Goal: Task Accomplishment & Management: Complete application form

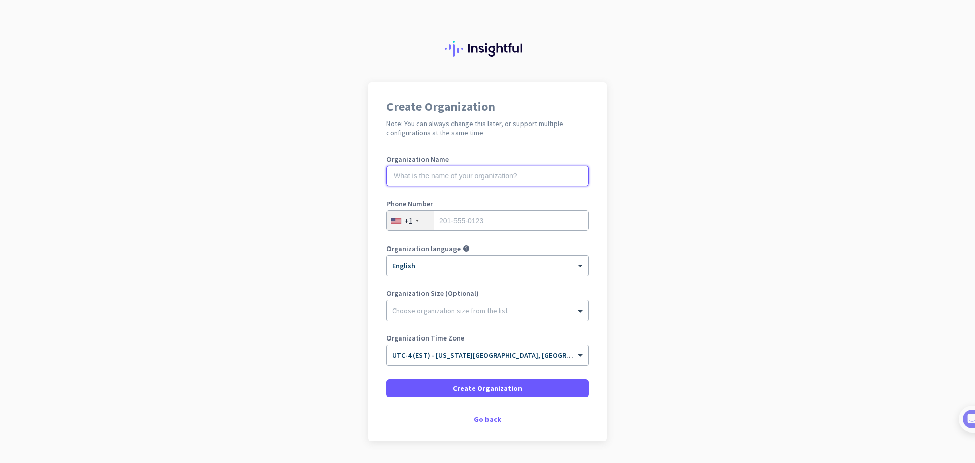
click at [498, 174] on input "text" at bounding box center [488, 176] width 202 height 20
type input "KOWAUS"
click at [480, 224] on input "tel" at bounding box center [488, 220] width 202 height 20
type input "2"
type input "9193541321"
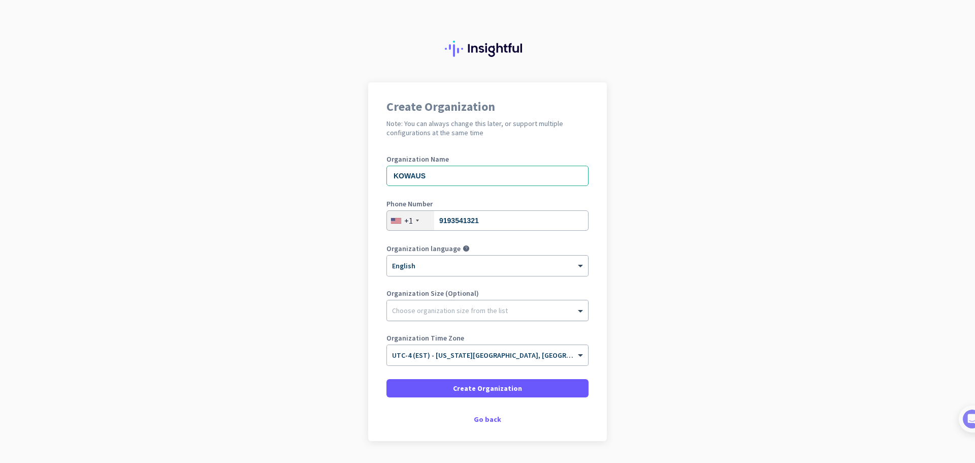
click at [453, 312] on div at bounding box center [487, 308] width 201 height 10
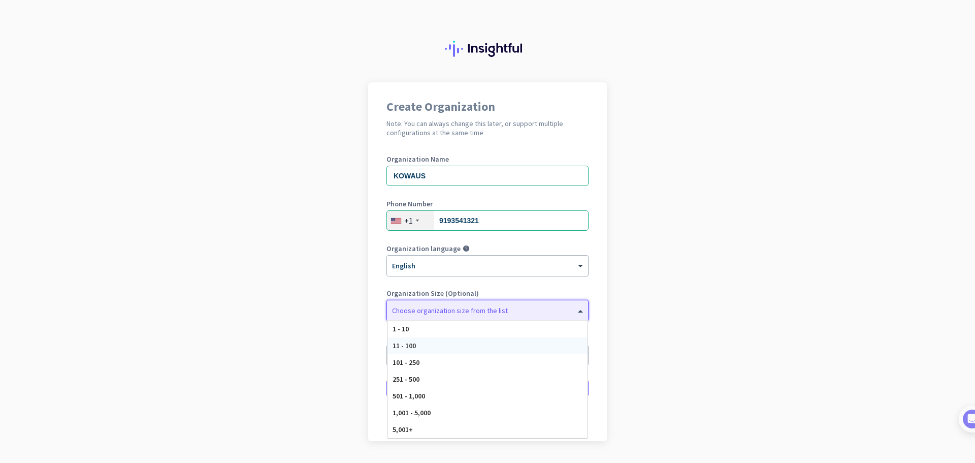
click at [424, 346] on div "11 - 100" at bounding box center [488, 345] width 200 height 17
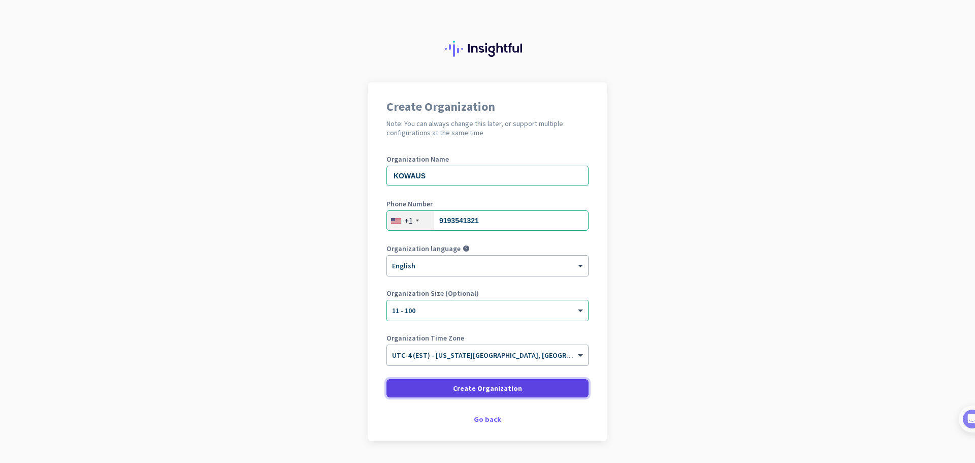
click at [502, 390] on span "Create Organization" at bounding box center [487, 388] width 69 height 10
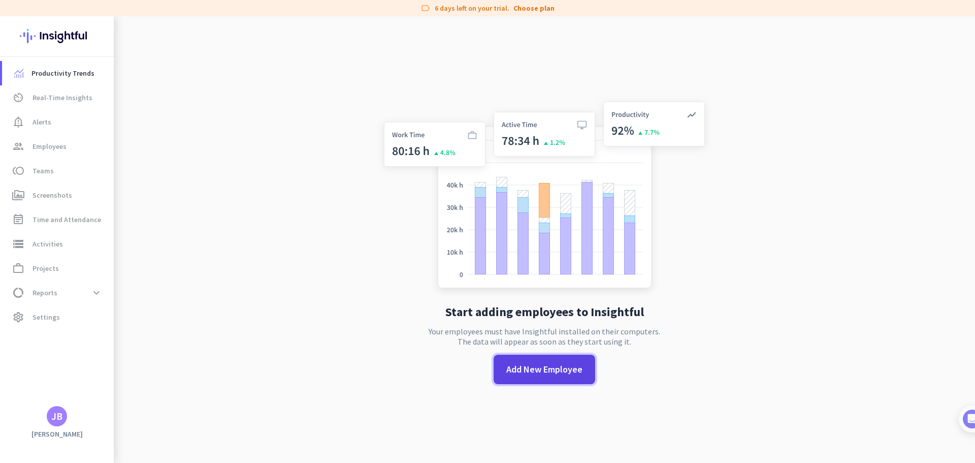
click at [551, 372] on span "Add New Employee" at bounding box center [545, 369] width 76 height 13
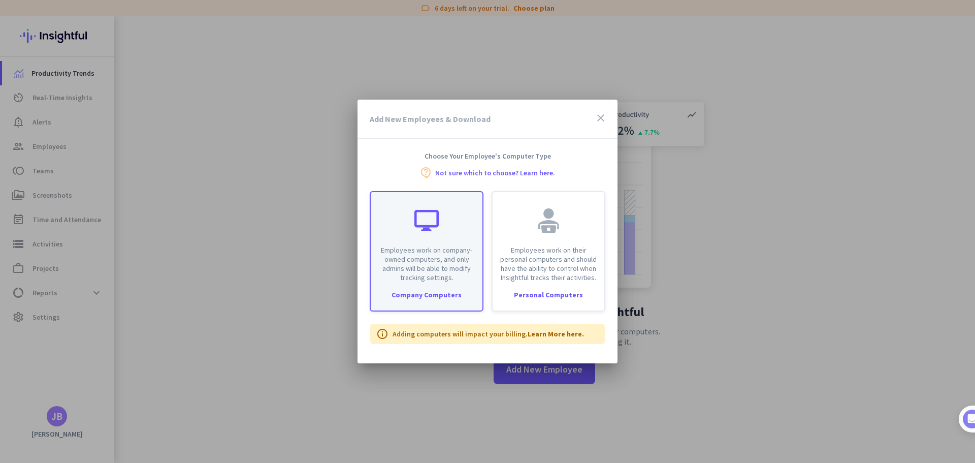
click at [431, 292] on div "Company Computers" at bounding box center [427, 294] width 112 height 7
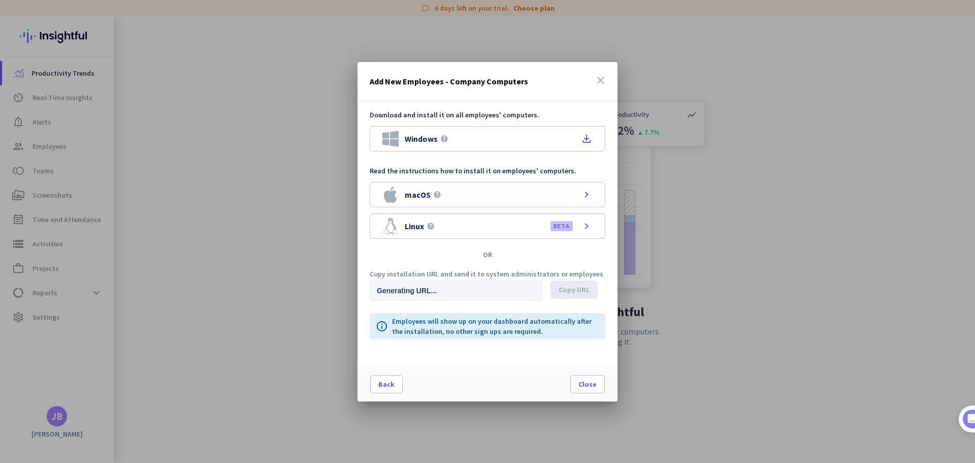
type input "https://app.insightful.io/#/installation/company?token=eyJhbGciOiJIUzI1NiIsInR5…"
click at [564, 140] on div "Windows help file_download" at bounding box center [488, 138] width 236 height 25
click at [603, 80] on icon "close" at bounding box center [601, 80] width 12 height 12
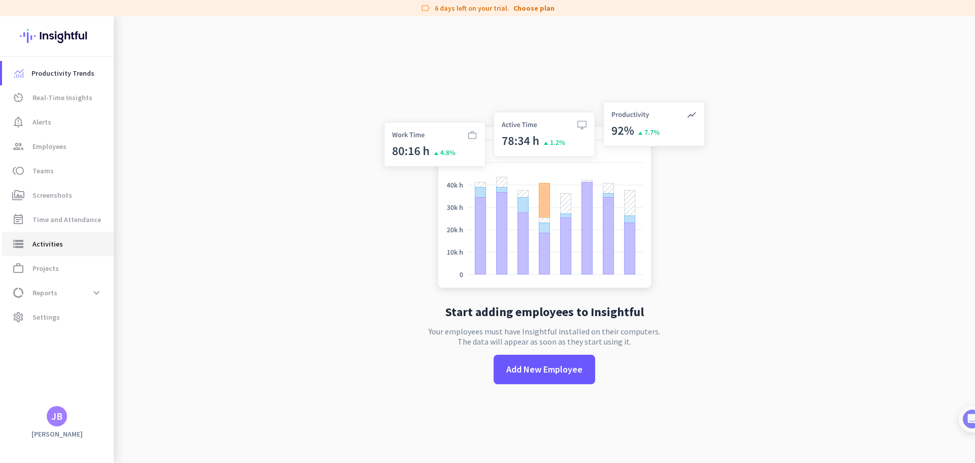
click at [71, 249] on span "storage Activities" at bounding box center [58, 244] width 96 height 12
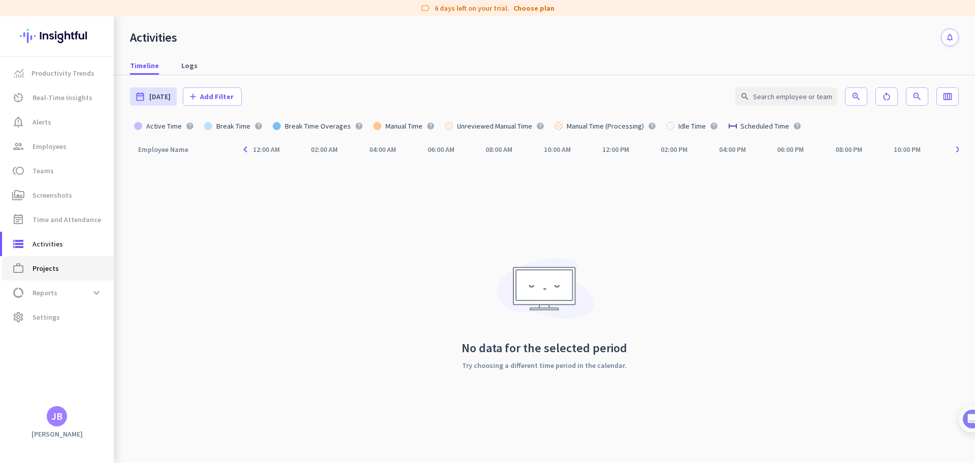
click at [53, 272] on span "Projects" at bounding box center [46, 268] width 26 height 12
type input "Thu, Sep 25 - Thu, Sep 25"
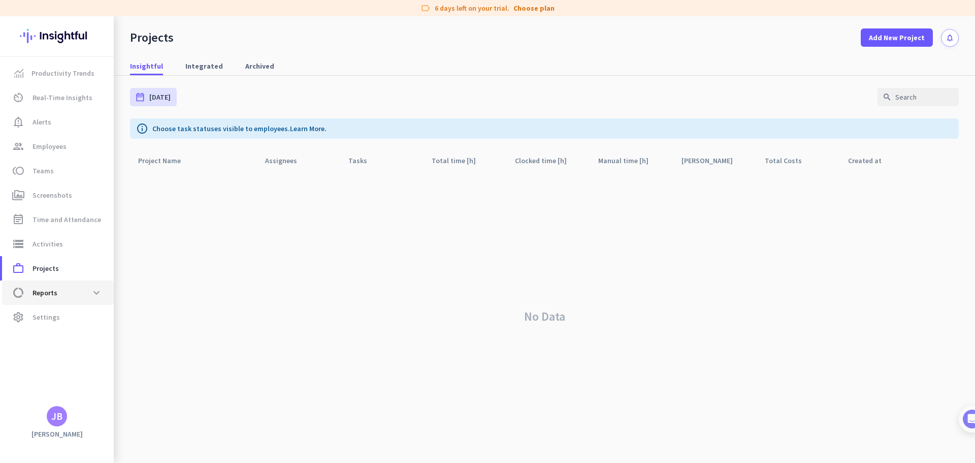
click at [55, 295] on span "Reports" at bounding box center [45, 293] width 25 height 12
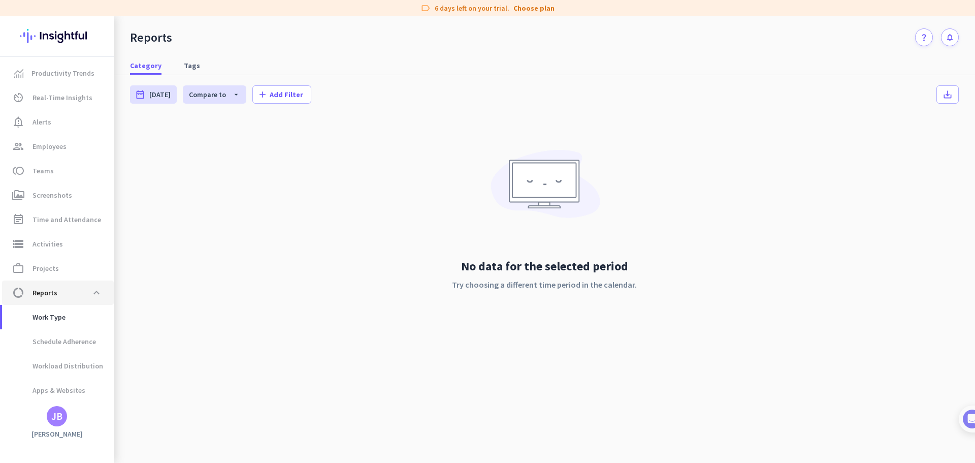
scroll to position [21, 0]
click at [55, 295] on span "Work Type" at bounding box center [37, 296] width 55 height 24
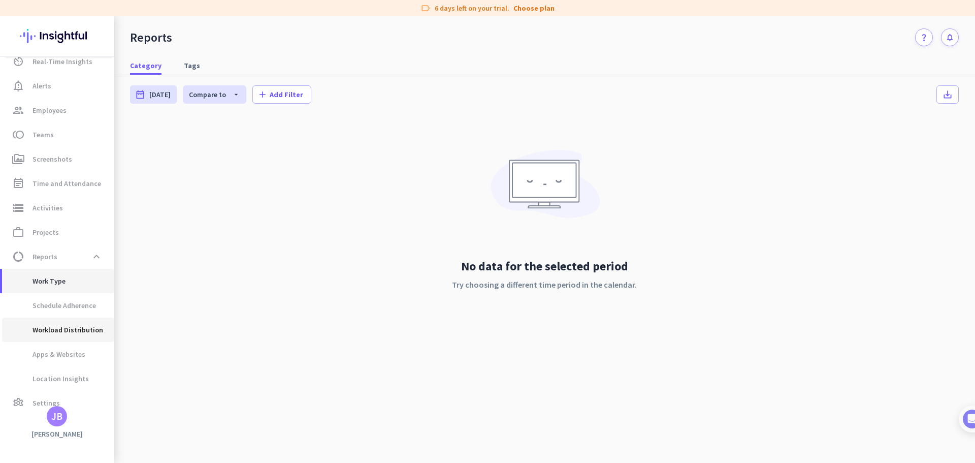
scroll to position [49, 0]
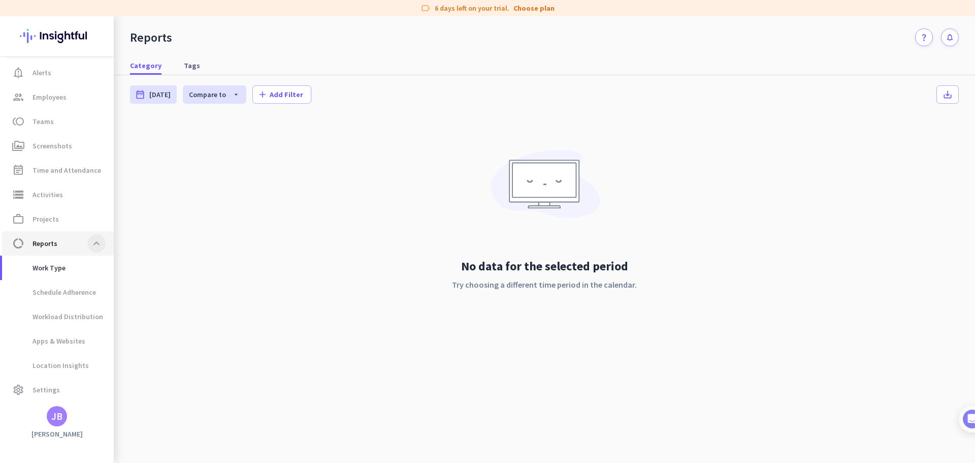
click at [96, 242] on span at bounding box center [96, 243] width 18 height 18
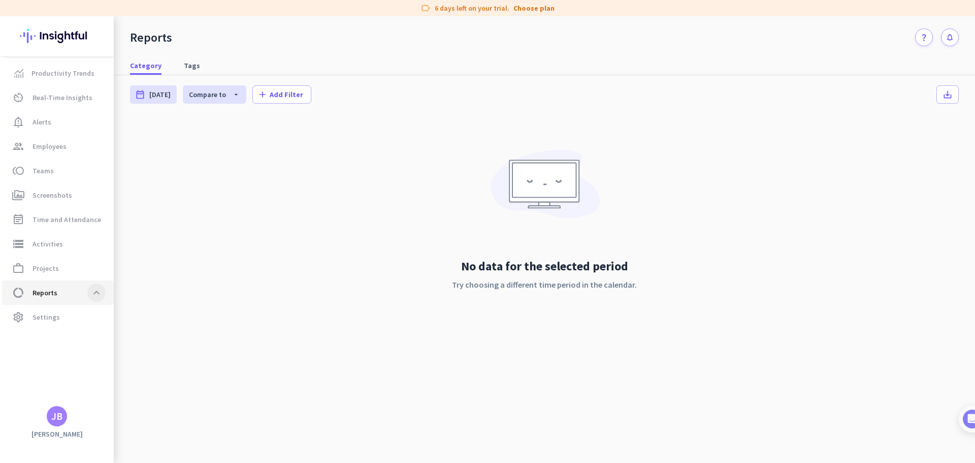
scroll to position [0, 0]
click at [55, 315] on span "Settings" at bounding box center [46, 317] width 27 height 12
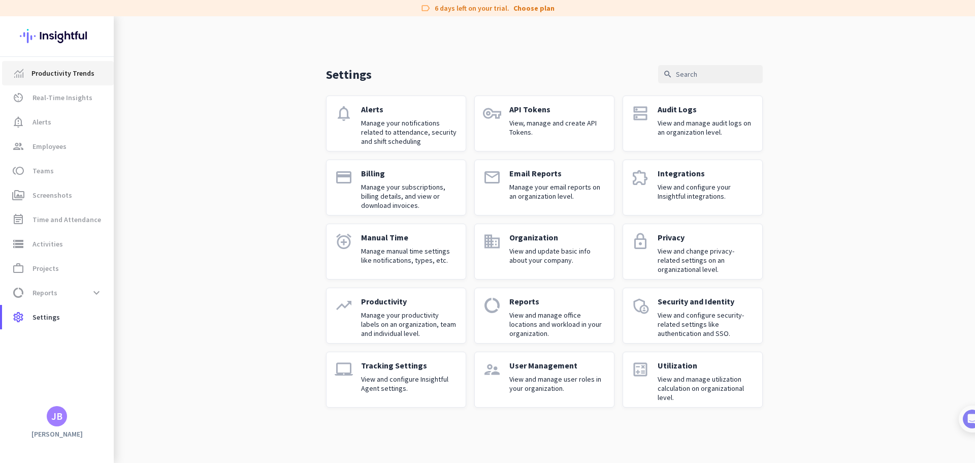
click at [74, 73] on span "Productivity Trends" at bounding box center [62, 73] width 63 height 12
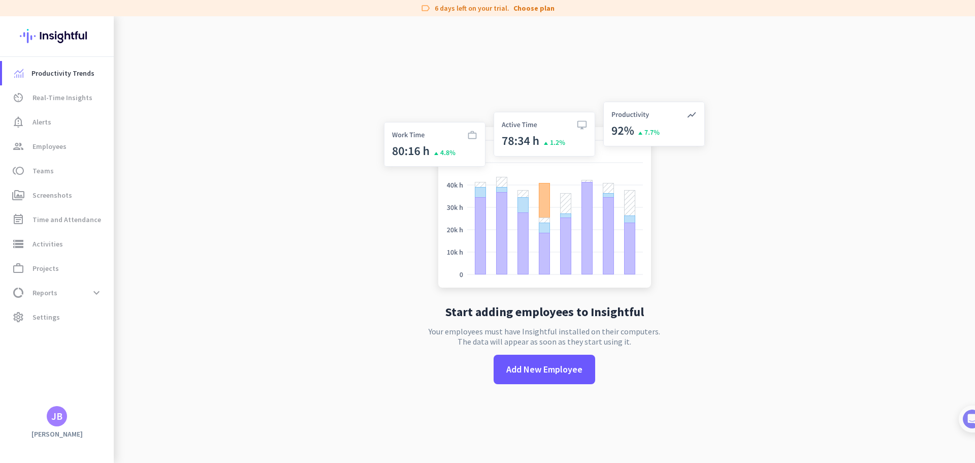
click at [782, 261] on app-no-employees "Start adding employees to Insightful Your employees must have Insightful instal…" at bounding box center [545, 247] width 862 height 463
